Goal: Transaction & Acquisition: Purchase product/service

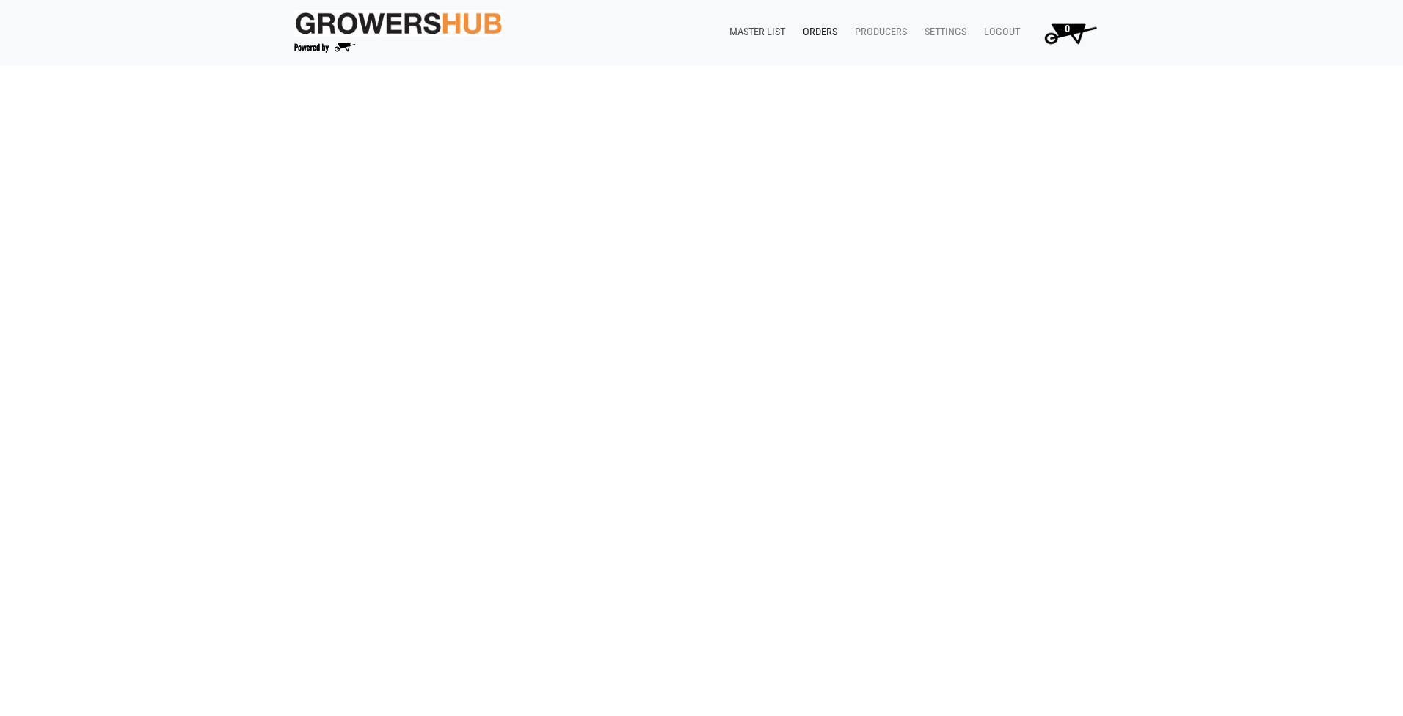
click at [764, 32] on link "Master List" at bounding box center [753, 32] width 73 height 28
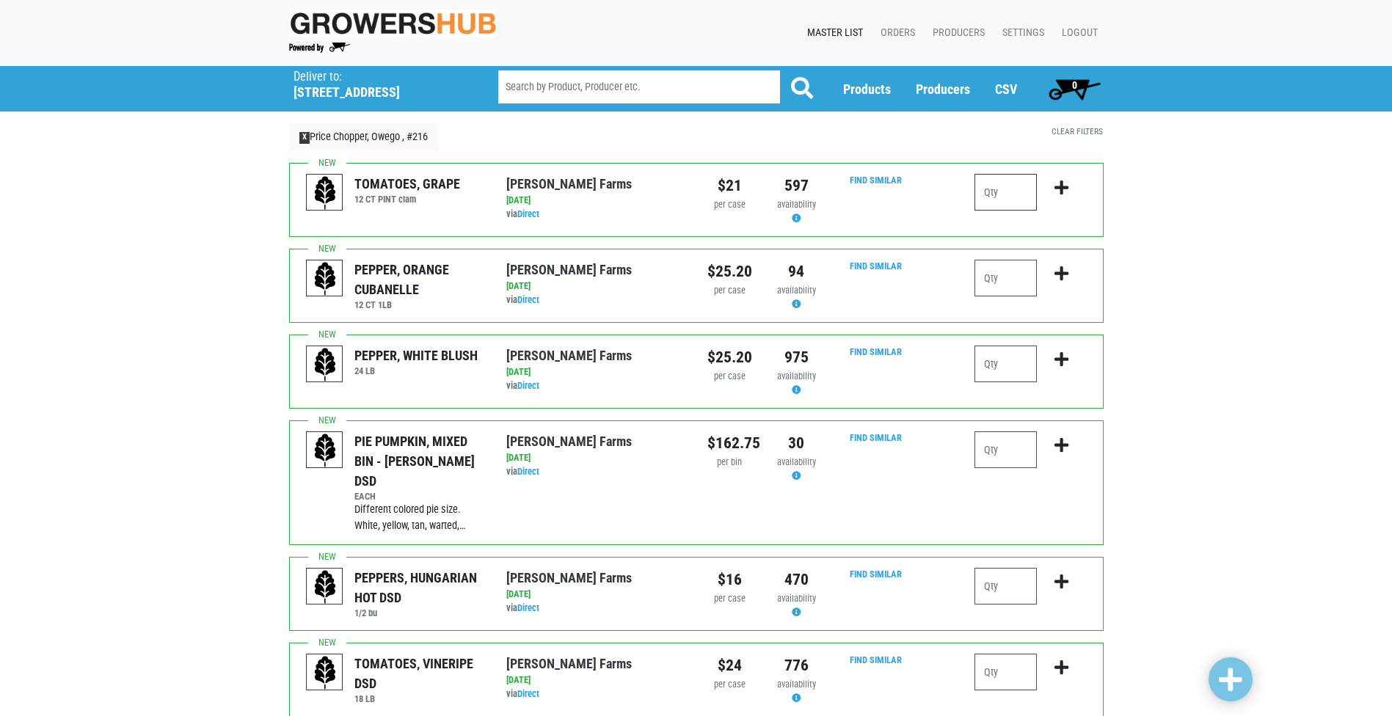
click at [987, 194] on input "number" at bounding box center [1005, 192] width 62 height 37
type input "1"
click at [1060, 184] on icon "submit" at bounding box center [1061, 188] width 14 height 16
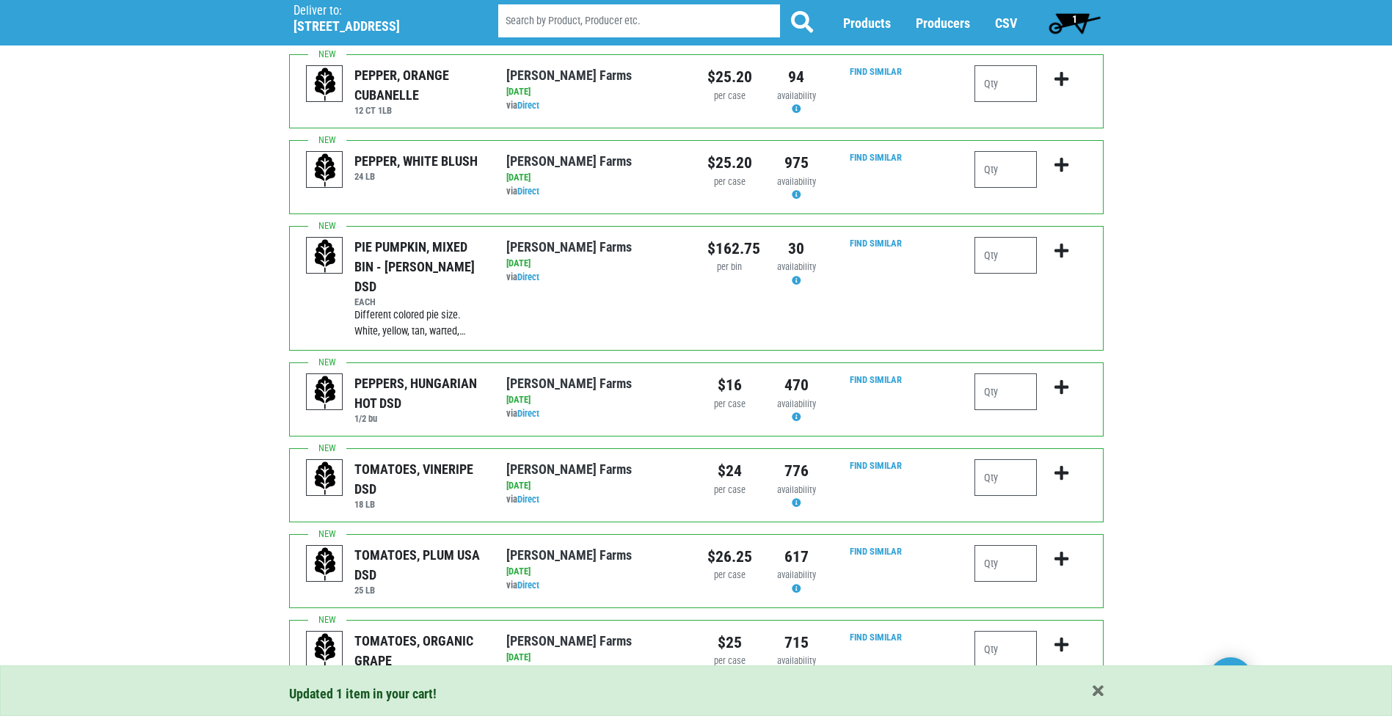
scroll to position [220, 0]
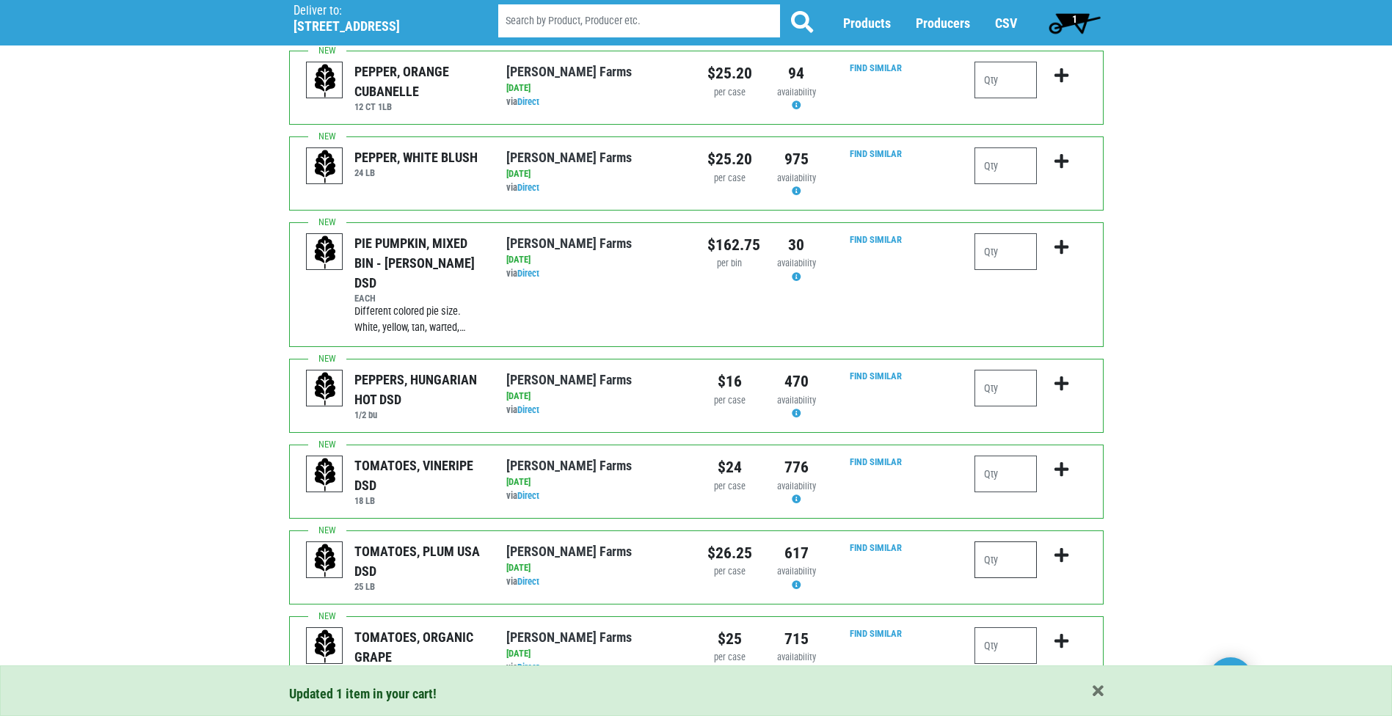
click at [999, 541] on input "number" at bounding box center [1005, 559] width 62 height 37
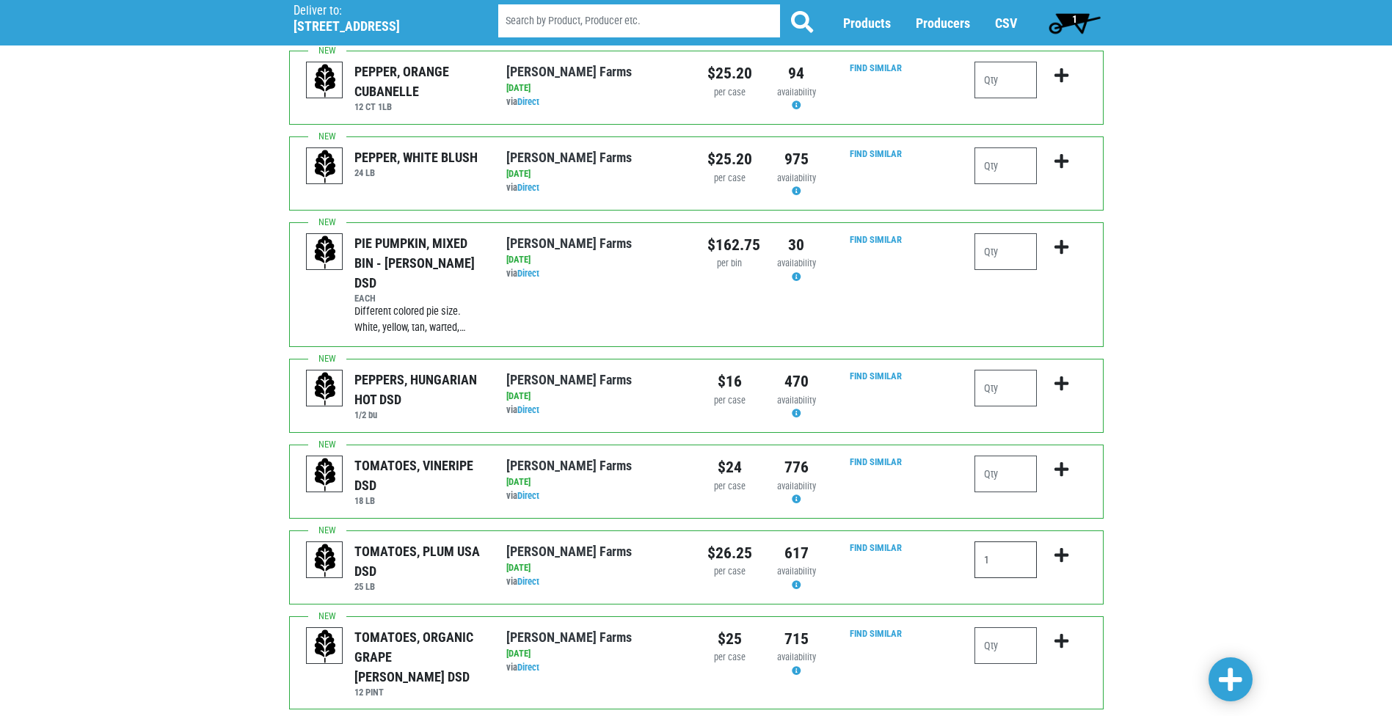
type input "1"
click at [1063, 547] on icon "submit" at bounding box center [1061, 555] width 14 height 16
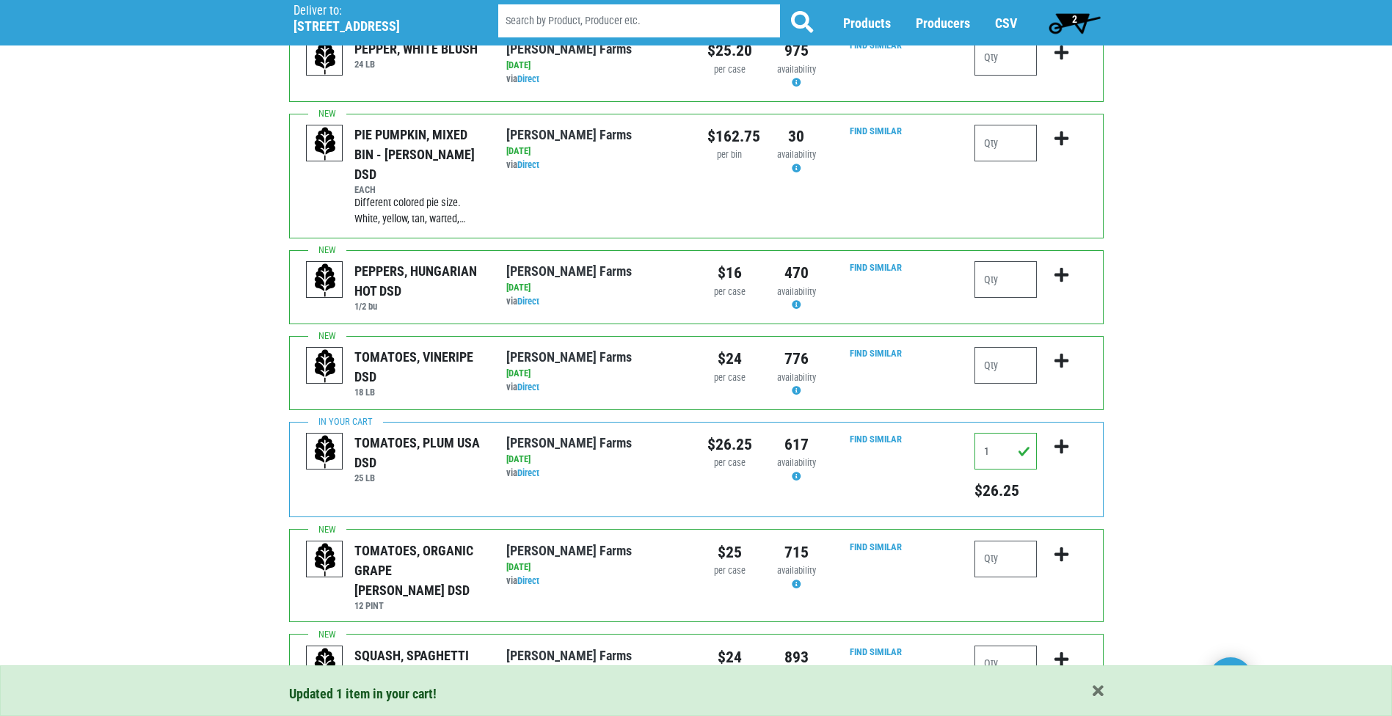
scroll to position [440, 0]
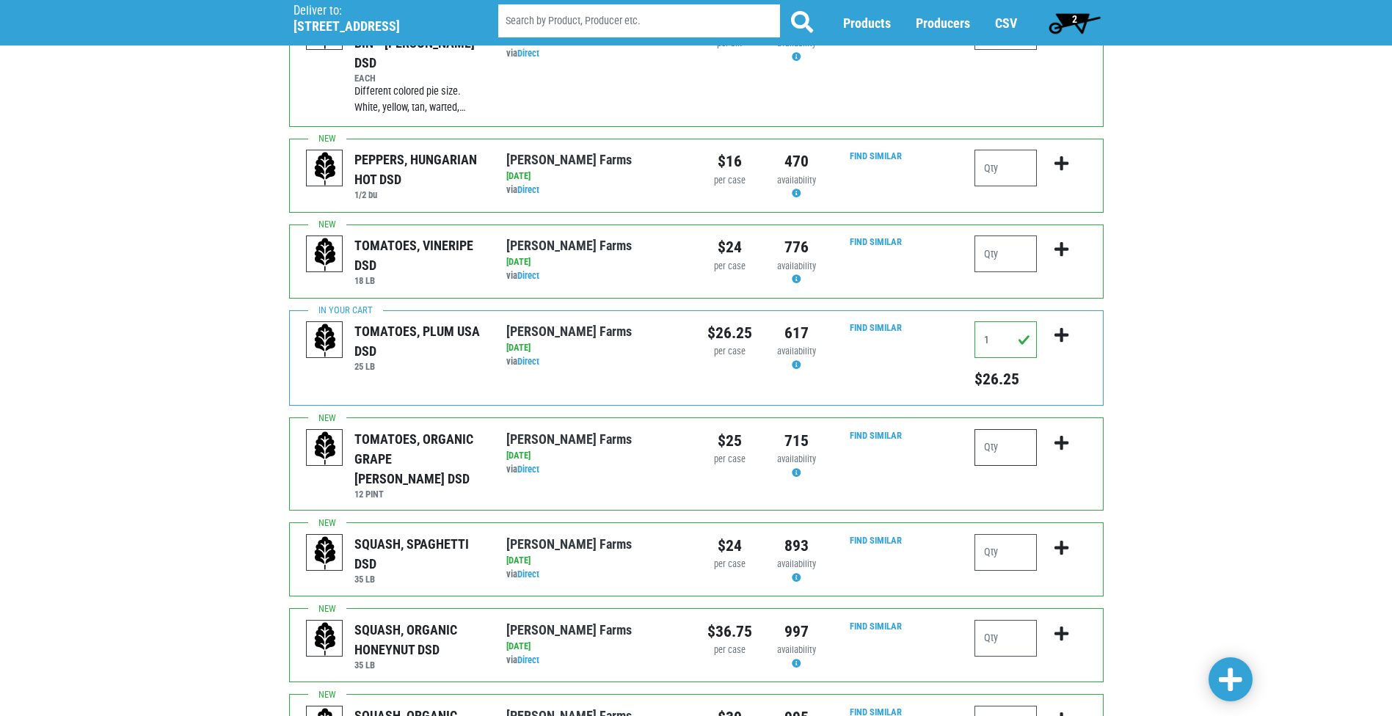
click at [992, 429] on input "number" at bounding box center [1005, 447] width 62 height 37
type input "1"
click at [1060, 435] on icon "submit" at bounding box center [1061, 443] width 14 height 16
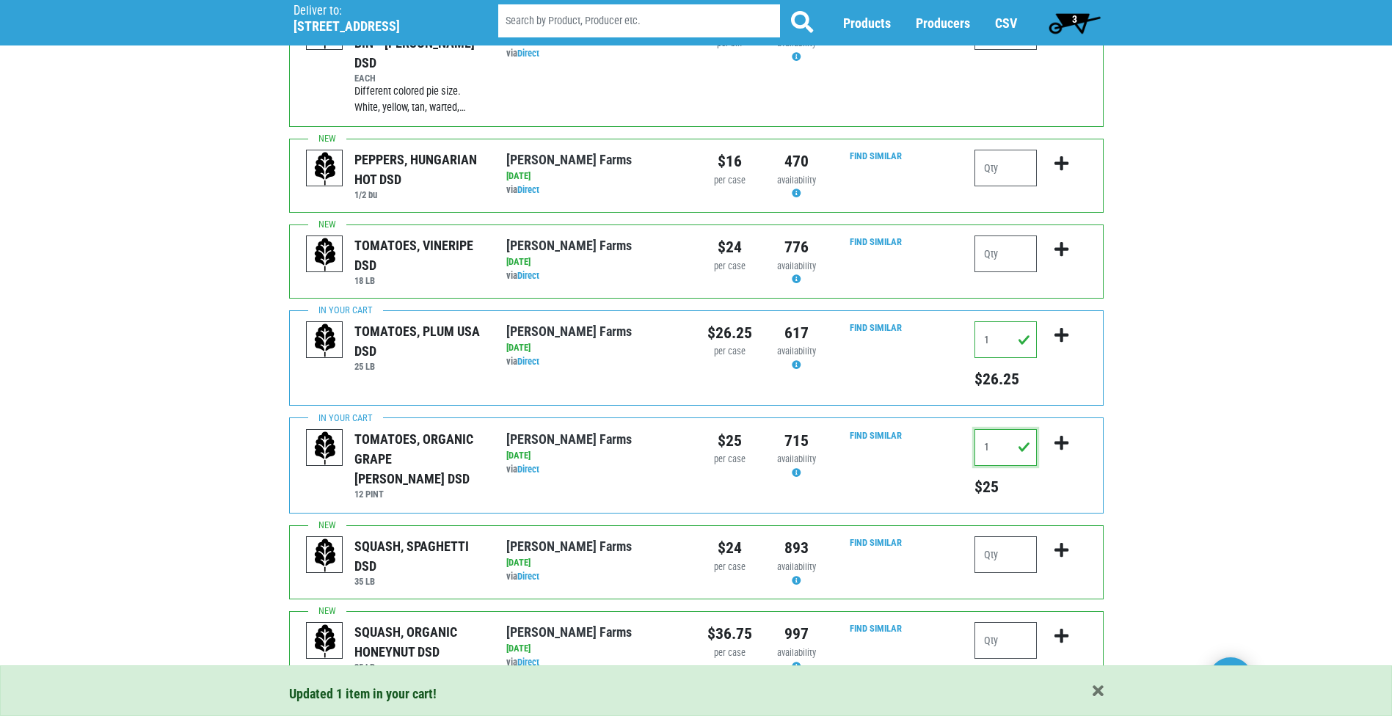
click at [1004, 429] on input "1" at bounding box center [1005, 447] width 62 height 37
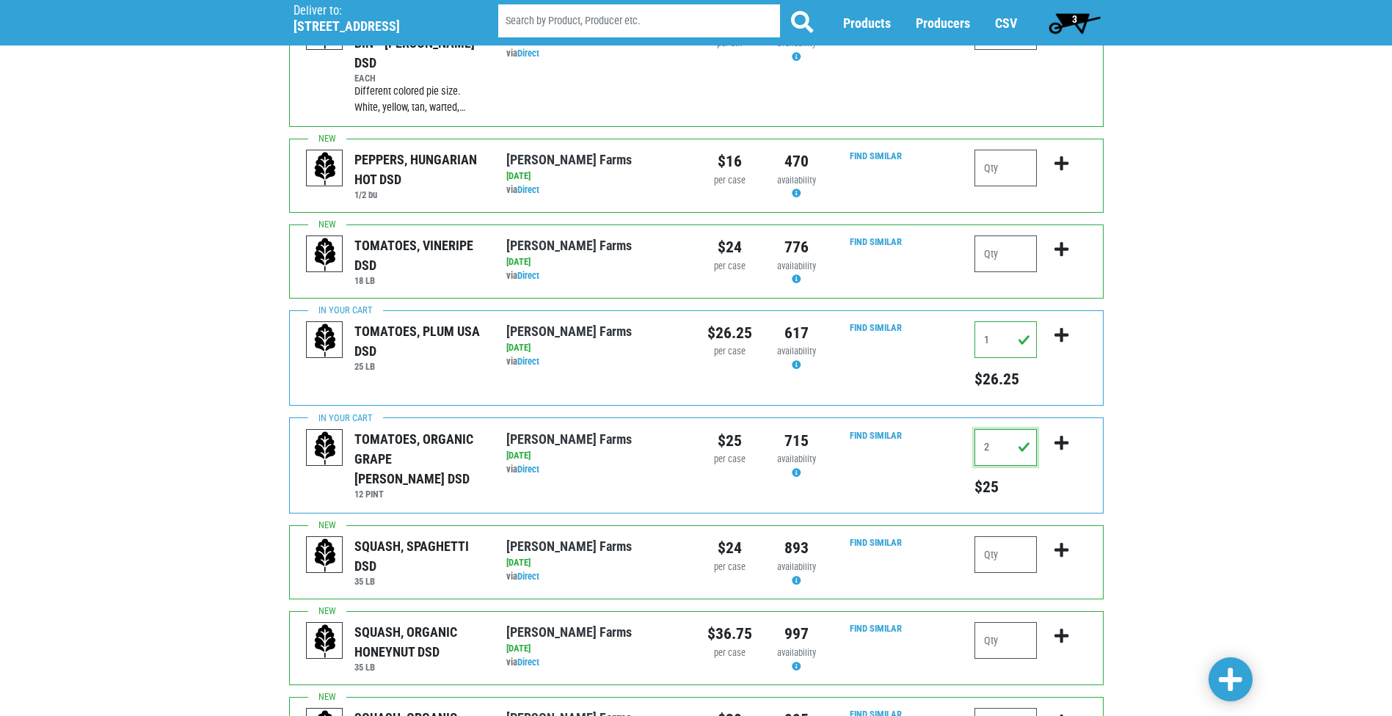
type input "2"
click at [1062, 435] on icon "submit" at bounding box center [1061, 443] width 14 height 16
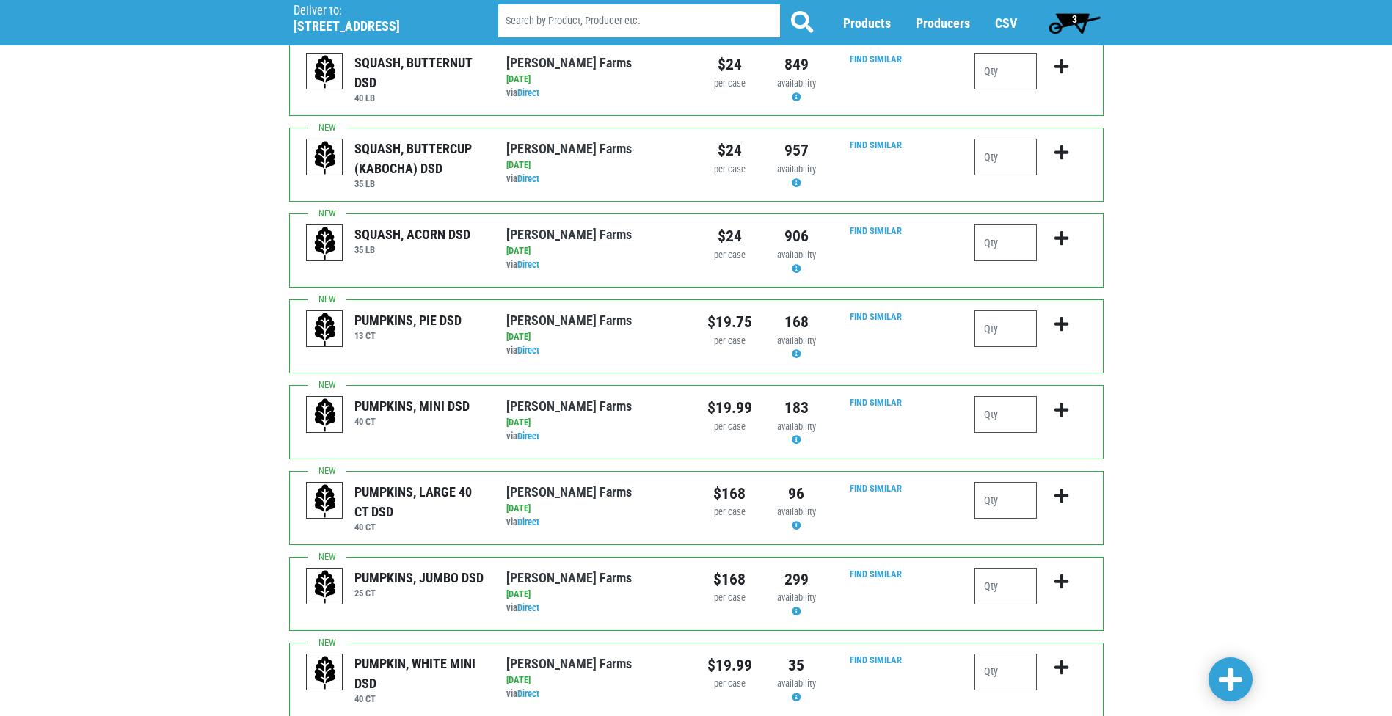
scroll to position [1321, 0]
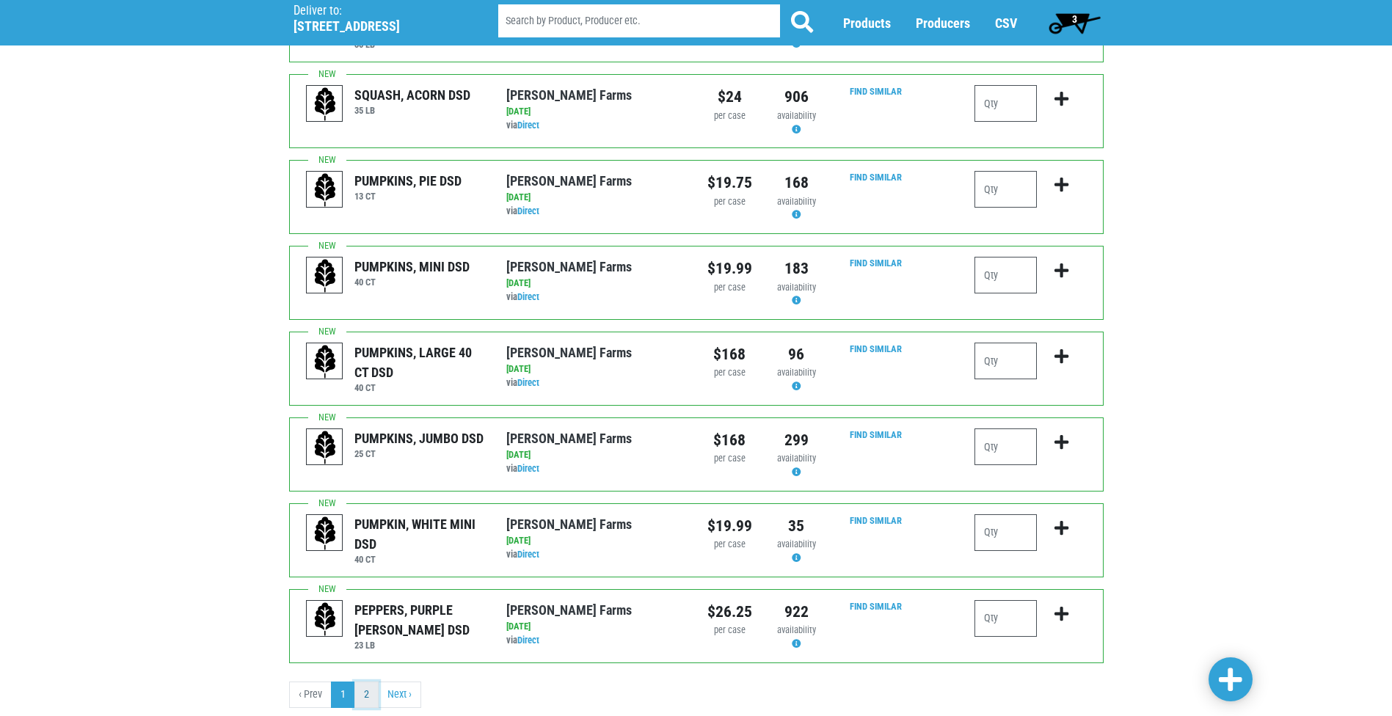
click at [368, 682] on link "2" at bounding box center [366, 695] width 24 height 26
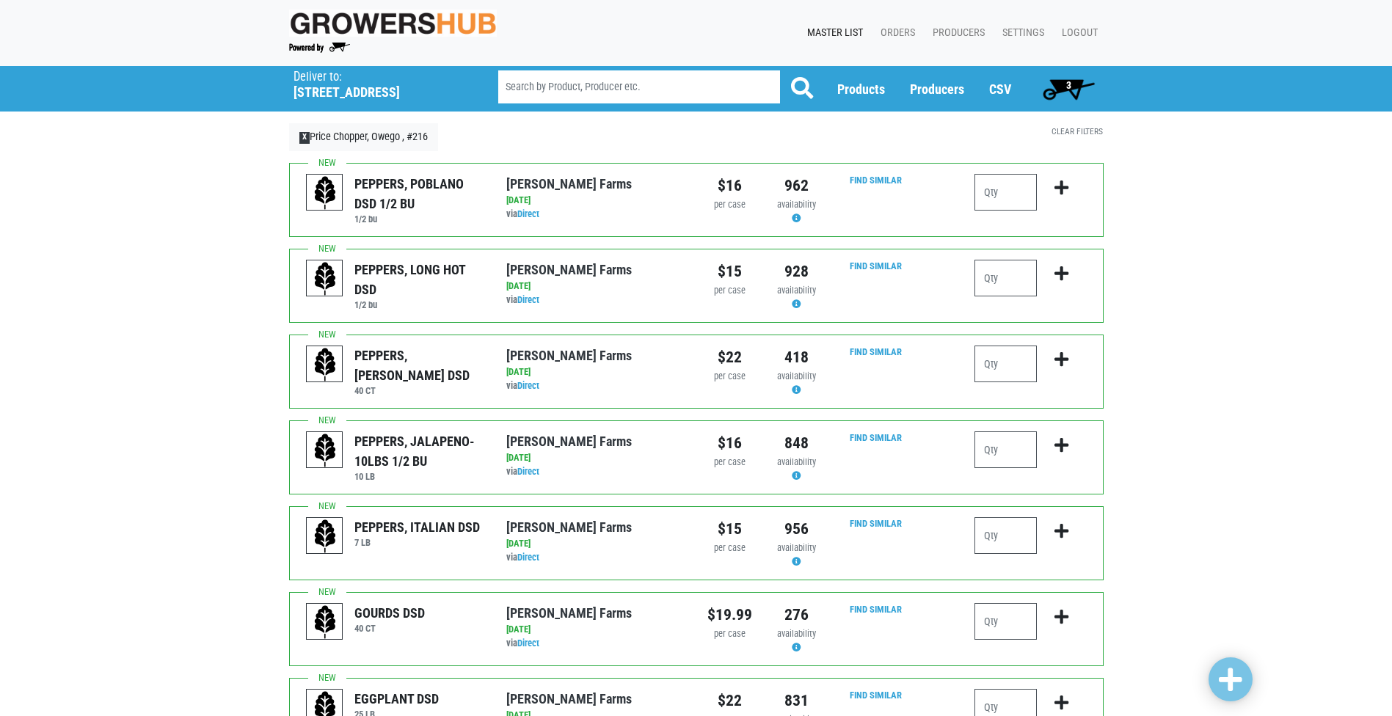
click at [973, 368] on div at bounding box center [1030, 371] width 134 height 51
click at [985, 366] on input "number" at bounding box center [1005, 364] width 62 height 37
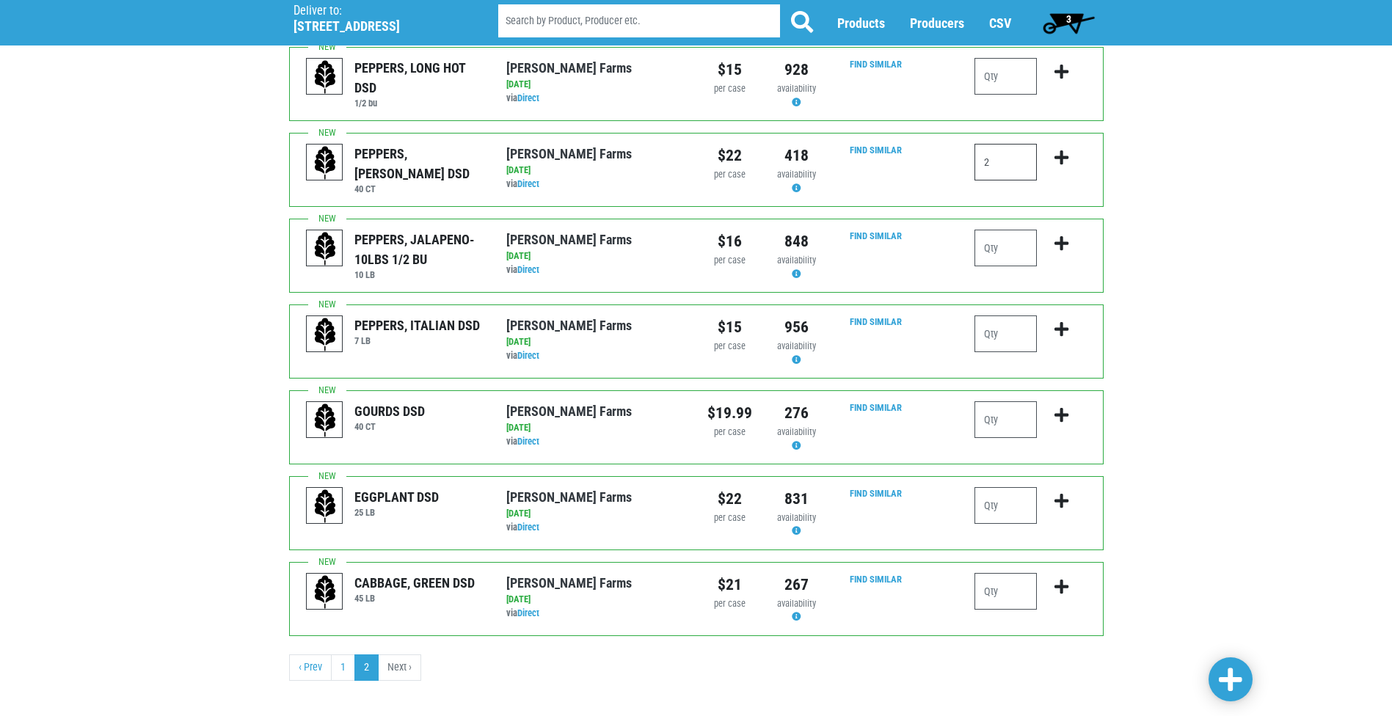
scroll to position [215, 0]
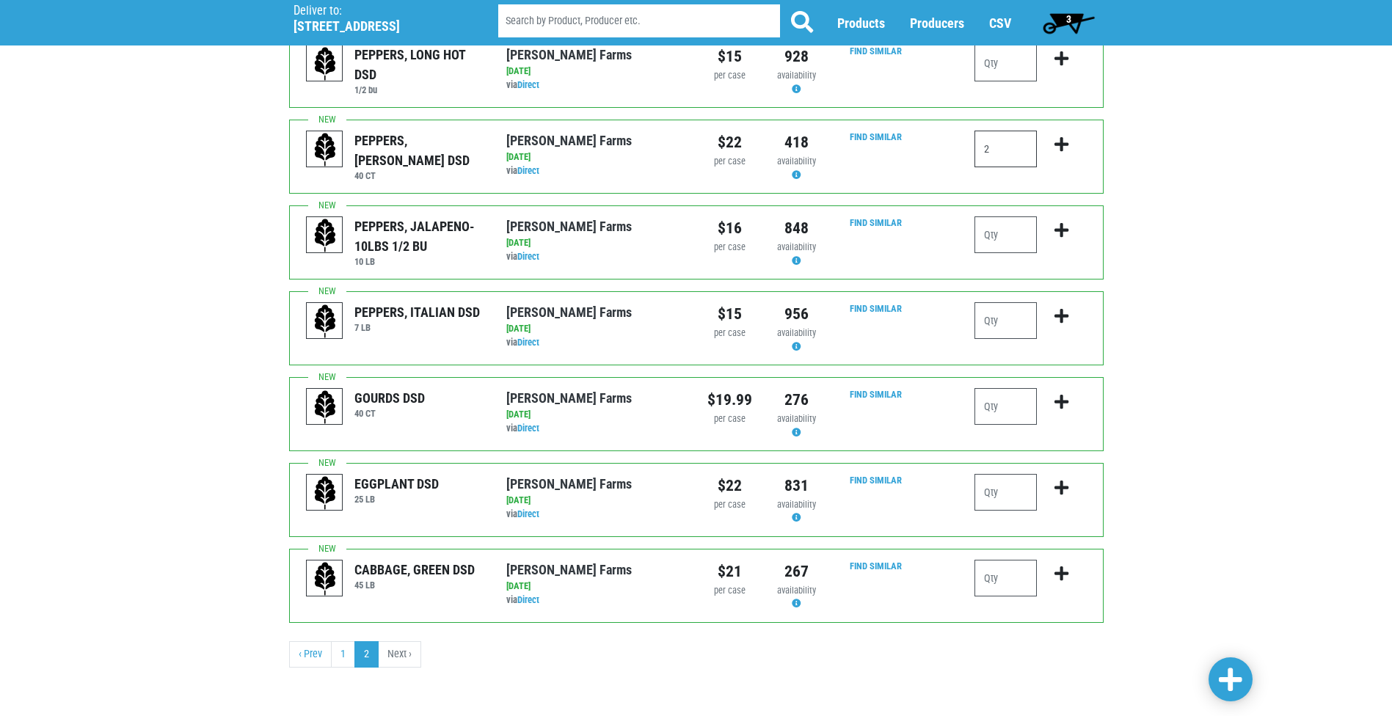
type input "2"
click at [989, 585] on input "number" at bounding box center [1005, 578] width 62 height 37
type input "1"
click at [1062, 577] on icon "submit" at bounding box center [1061, 574] width 14 height 16
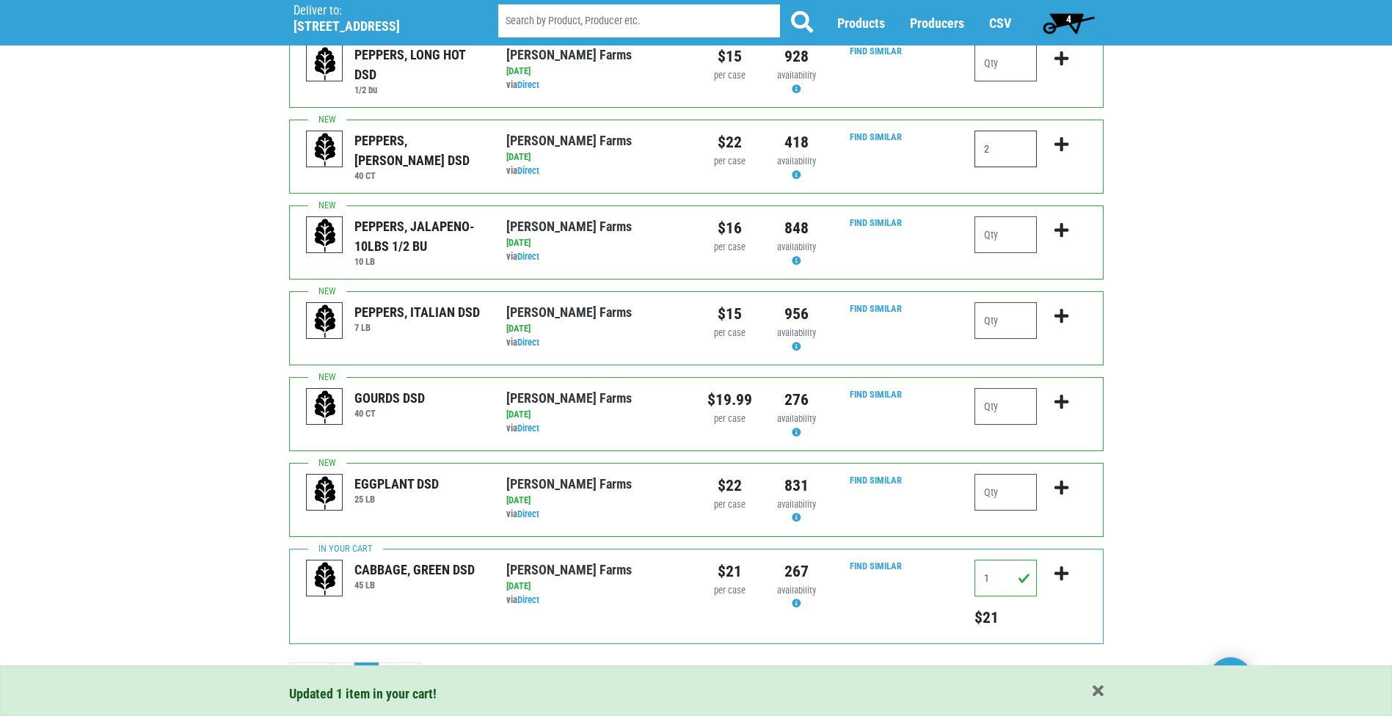
click at [992, 146] on input "2" at bounding box center [1005, 149] width 62 height 37
type input "2"
click at [1064, 148] on icon "submit" at bounding box center [1061, 144] width 14 height 16
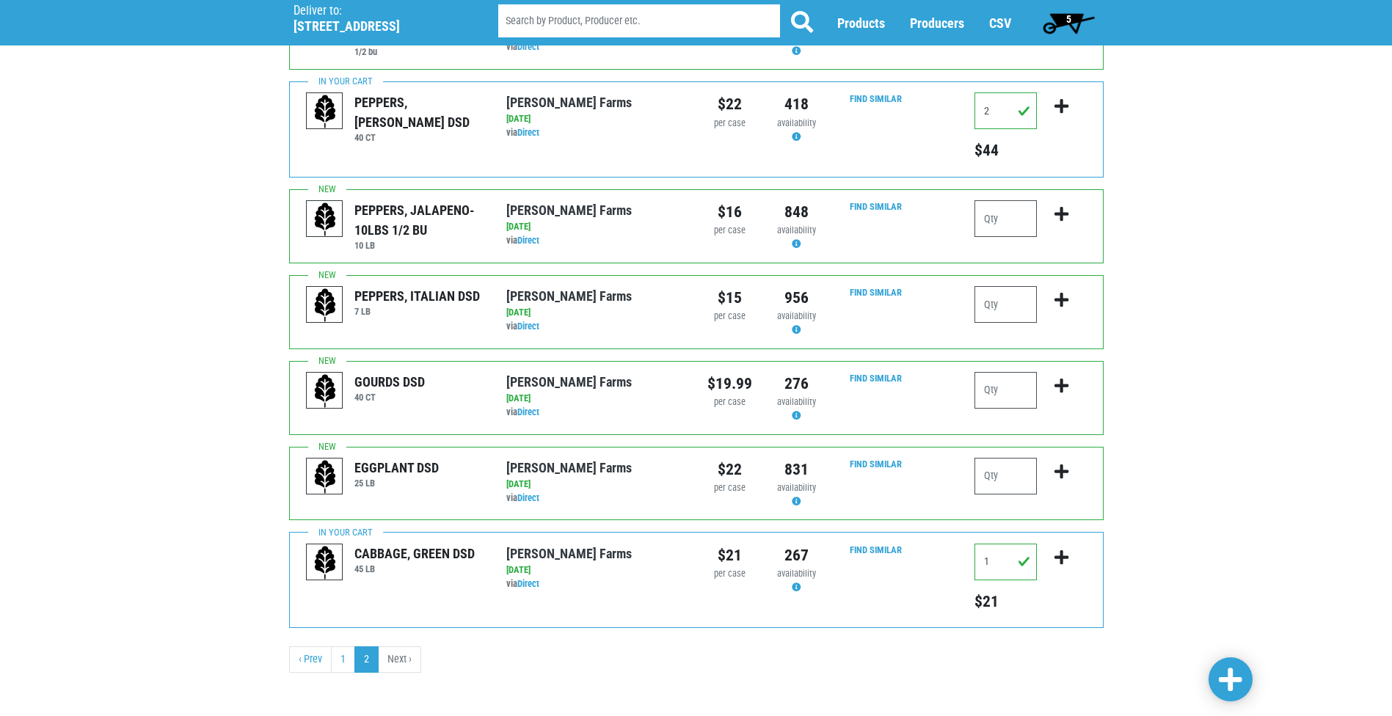
scroll to position [258, 0]
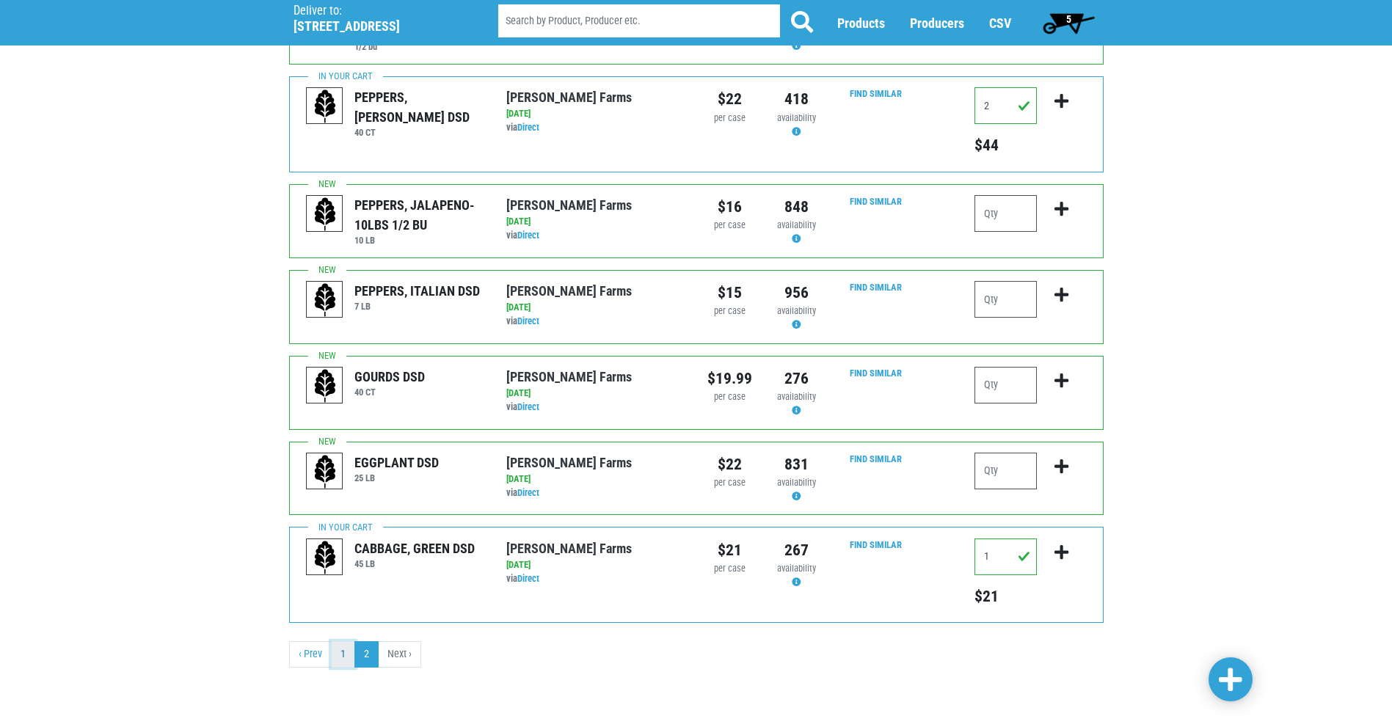
click at [341, 656] on link "1" at bounding box center [343, 654] width 24 height 26
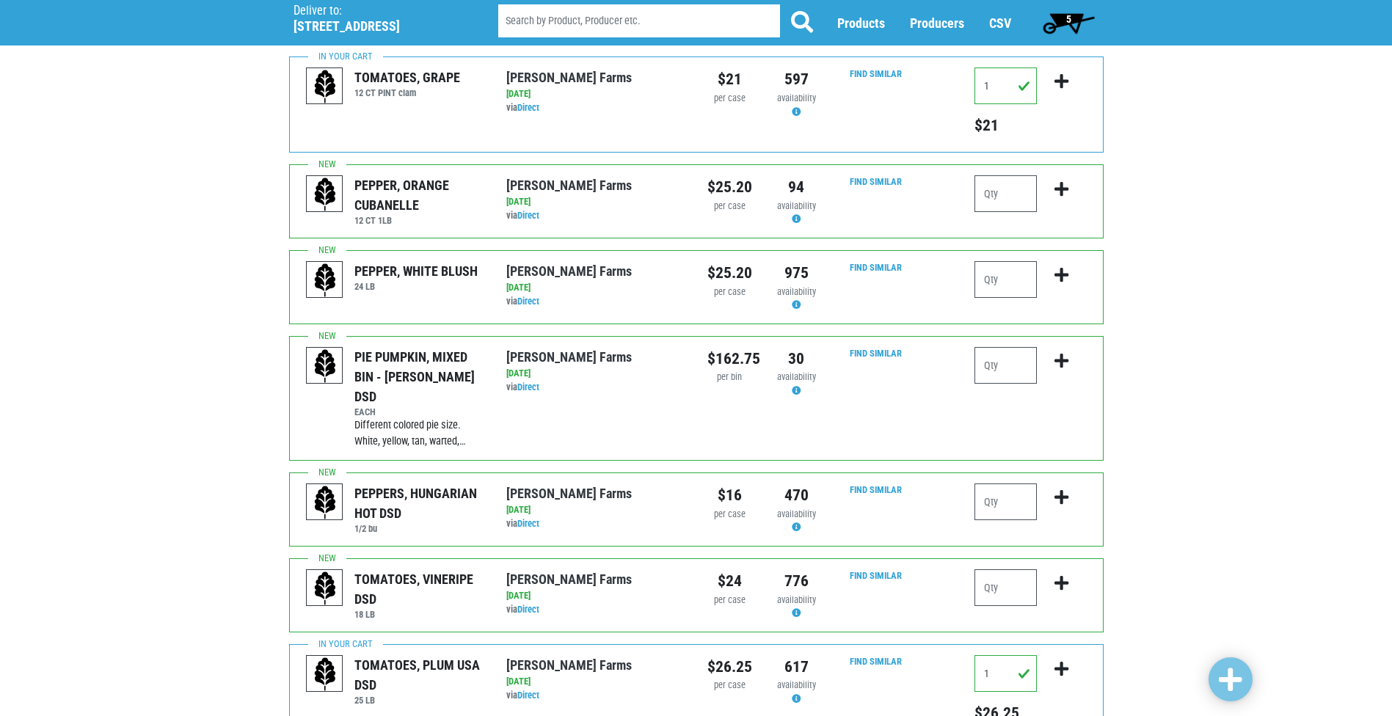
scroll to position [21, 0]
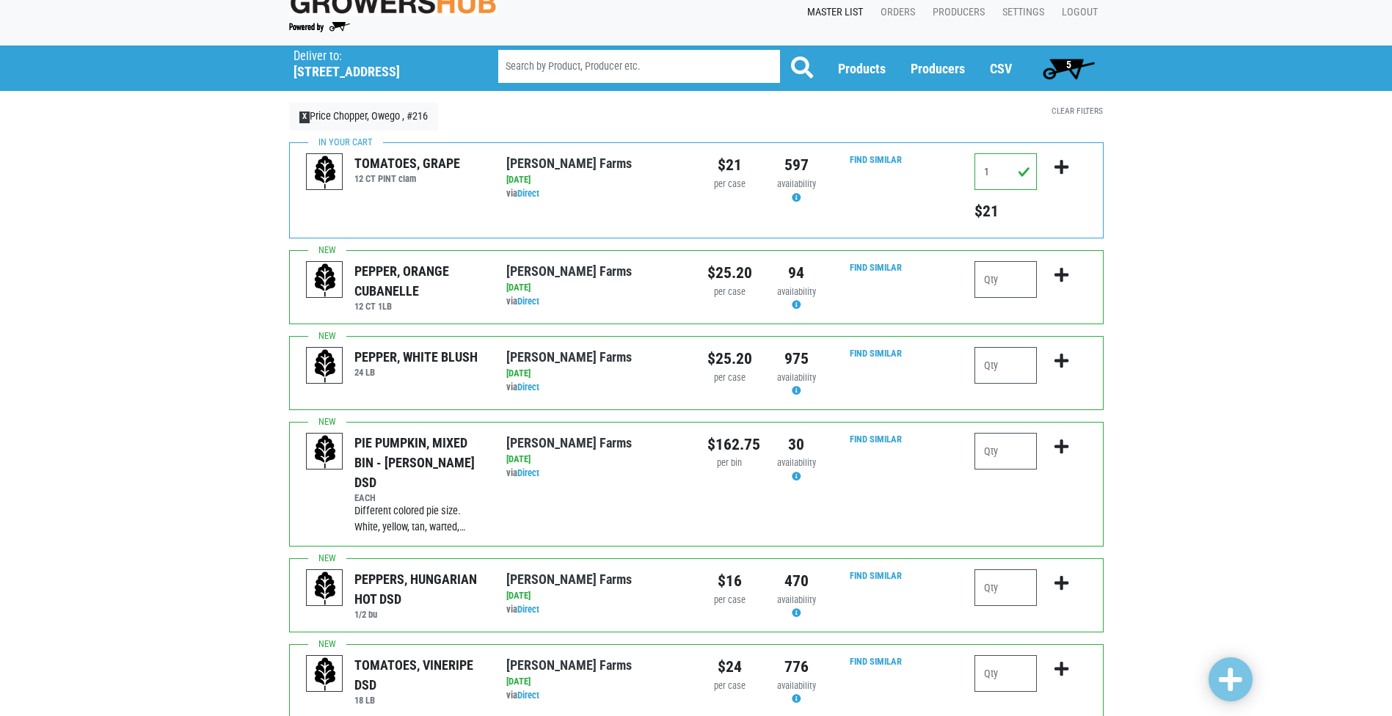
click at [1069, 64] on span "5" at bounding box center [1068, 65] width 5 height 12
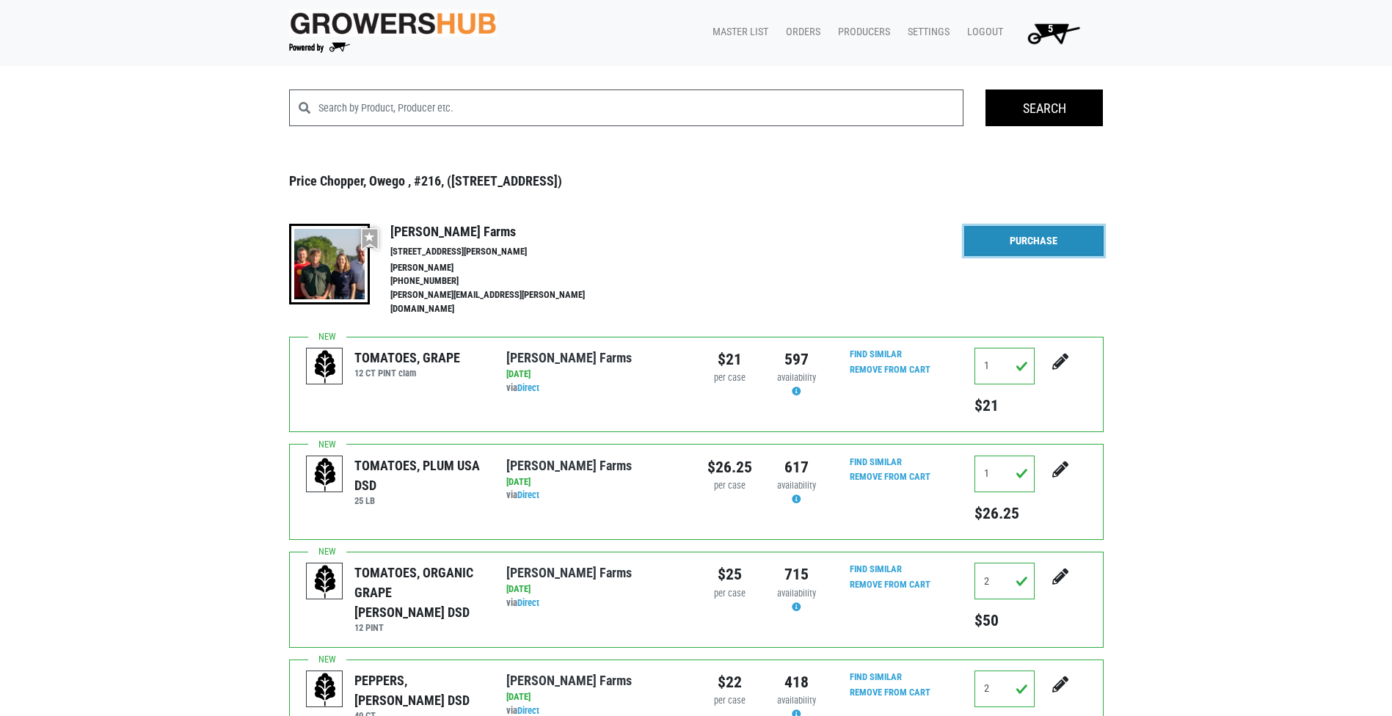
click at [1050, 233] on link "Purchase" at bounding box center [1033, 241] width 139 height 31
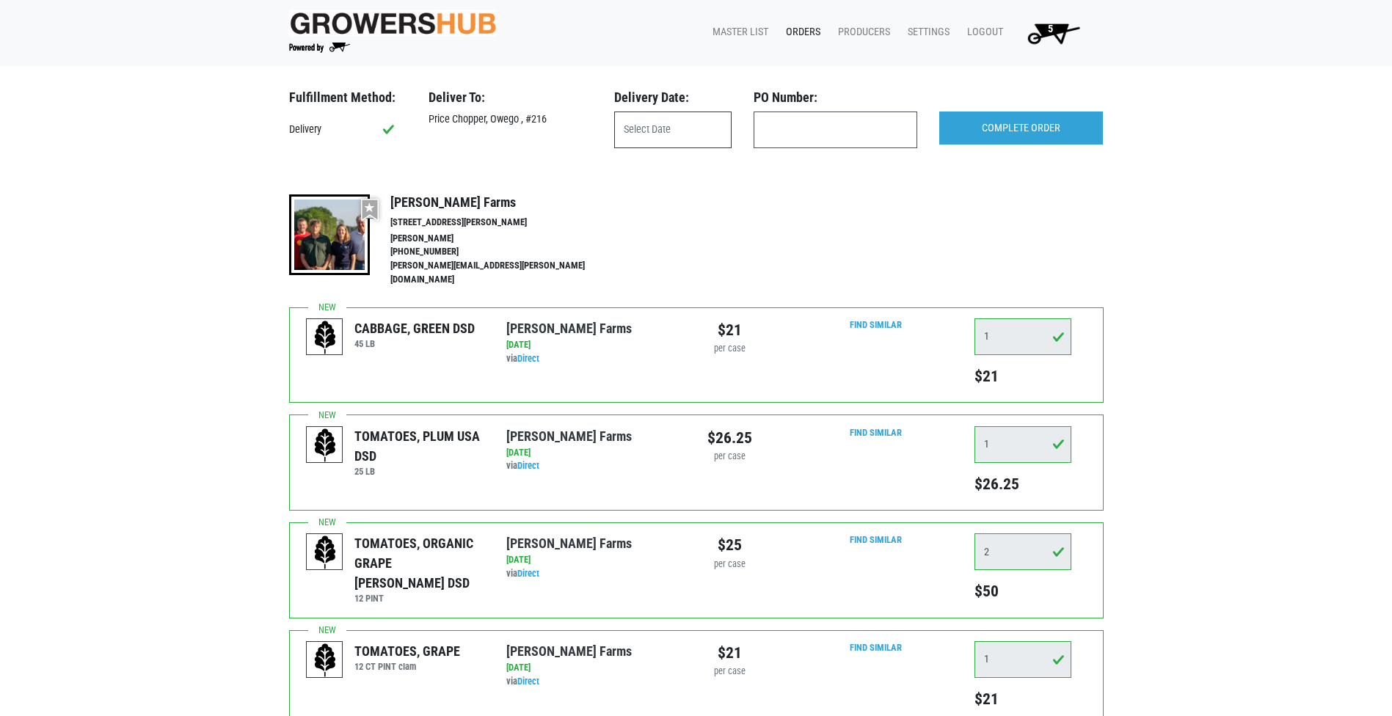
click at [673, 121] on input "text" at bounding box center [672, 130] width 117 height 37
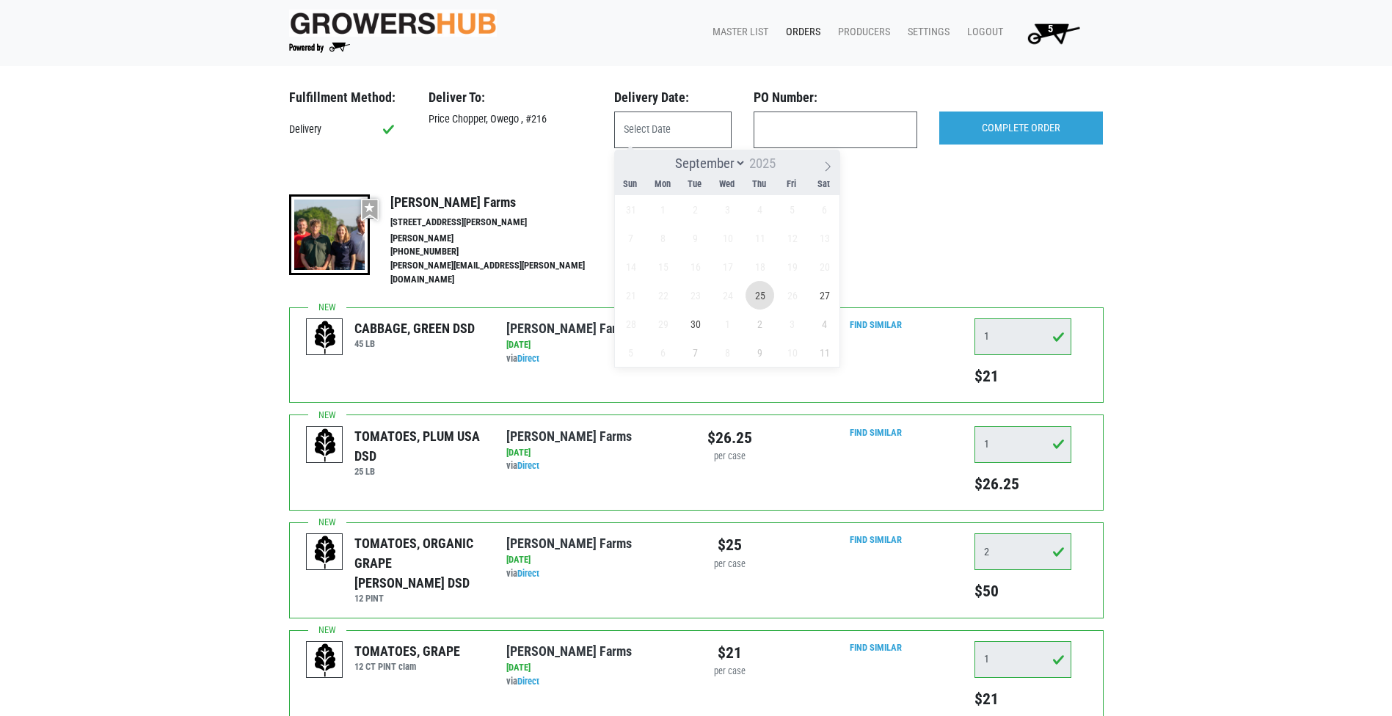
click at [760, 296] on span "25" at bounding box center [759, 295] width 29 height 29
type input "2025-09-25"
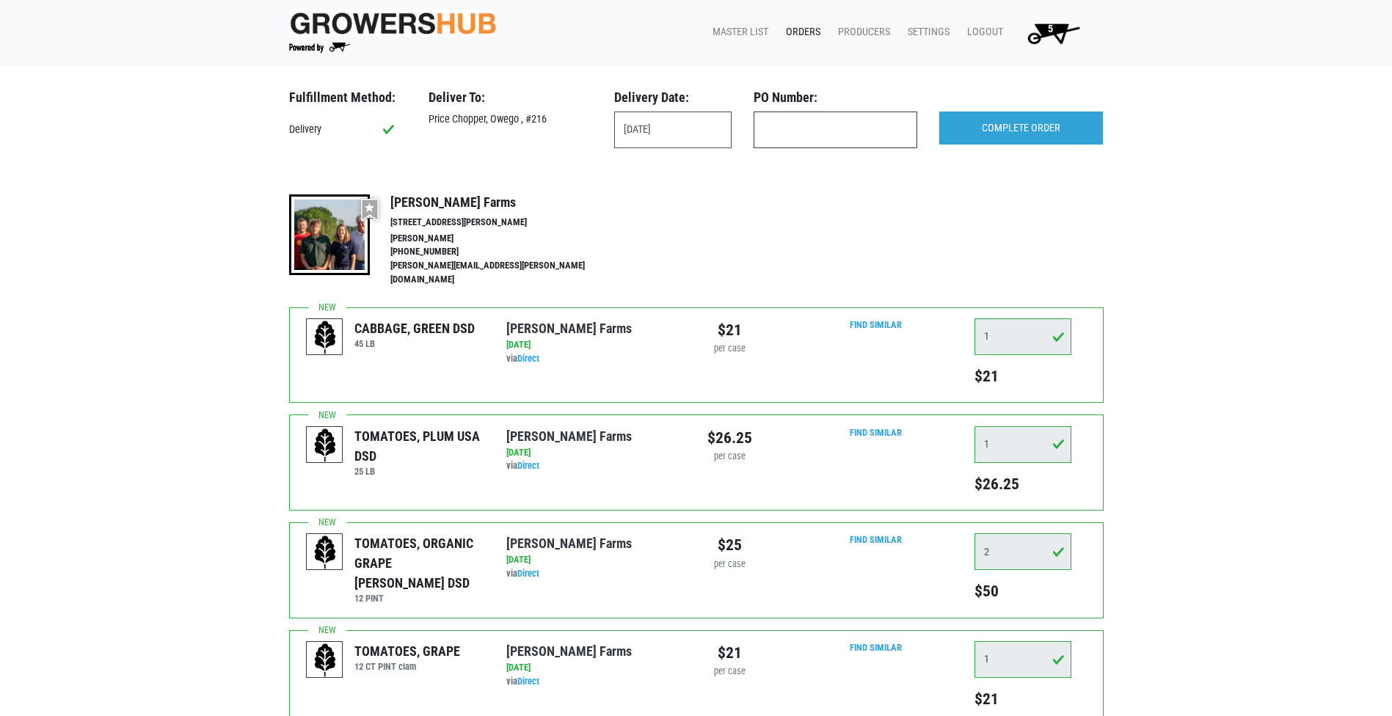
click at [806, 133] on input "text" at bounding box center [835, 130] width 164 height 37
type input "produce"
click at [1002, 122] on input "COMPLETE ORDER" at bounding box center [1021, 129] width 164 height 34
